Goal: Task Accomplishment & Management: Manage account settings

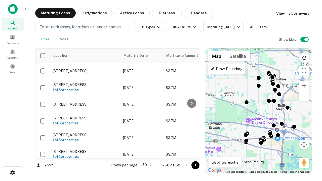
click at [304, 86] on button "Zoom in" at bounding box center [304, 86] width 10 height 10
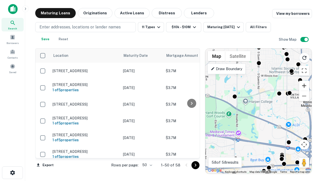
click at [304, 86] on button "Zoom in" at bounding box center [304, 86] width 10 height 10
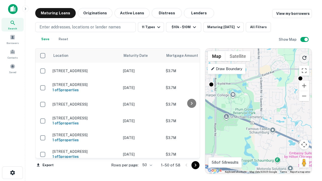
click at [304, 57] on icon "Reload search area" at bounding box center [304, 58] width 6 height 6
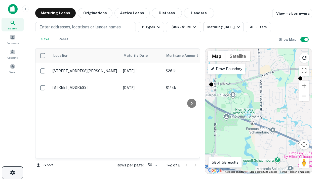
click at [12, 173] on icon "button" at bounding box center [13, 173] width 6 height 6
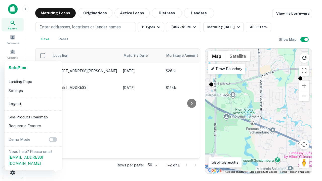
click at [33, 104] on li "Logout" at bounding box center [34, 103] width 54 height 9
